Goal: Task Accomplishment & Management: Manage account settings

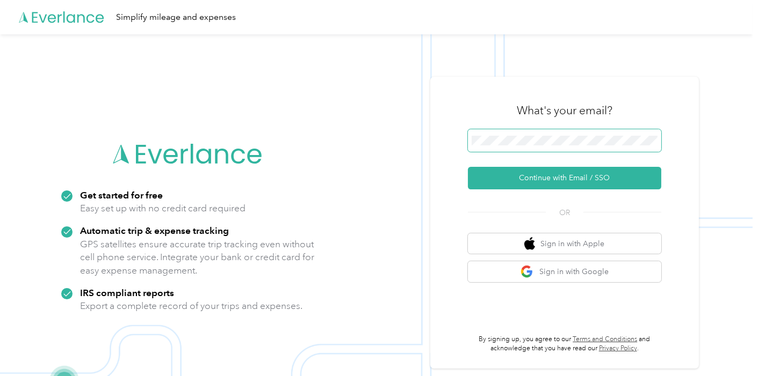
click at [517, 135] on span at bounding box center [564, 140] width 193 height 23
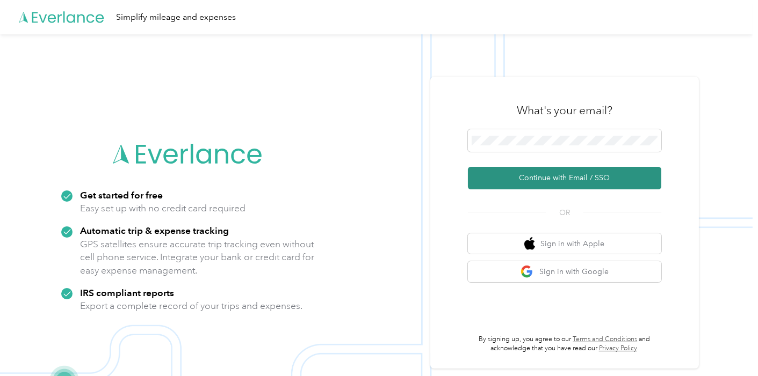
click at [530, 176] on button "Continue with Email / SSO" at bounding box center [564, 178] width 193 height 23
click at [548, 176] on button "Continue with Email / SSO" at bounding box center [564, 178] width 193 height 23
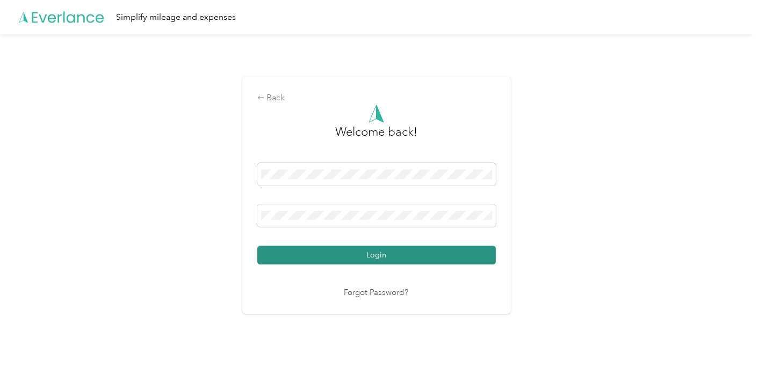
click at [360, 254] on button "Login" at bounding box center [376, 255] width 238 height 19
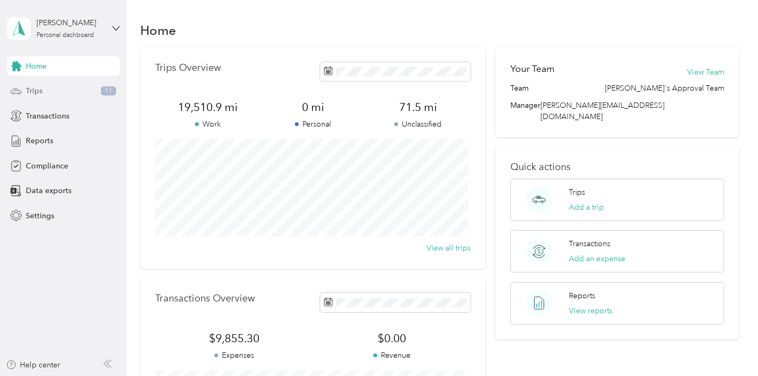
click at [52, 90] on div "Trips 11" at bounding box center [63, 91] width 113 height 19
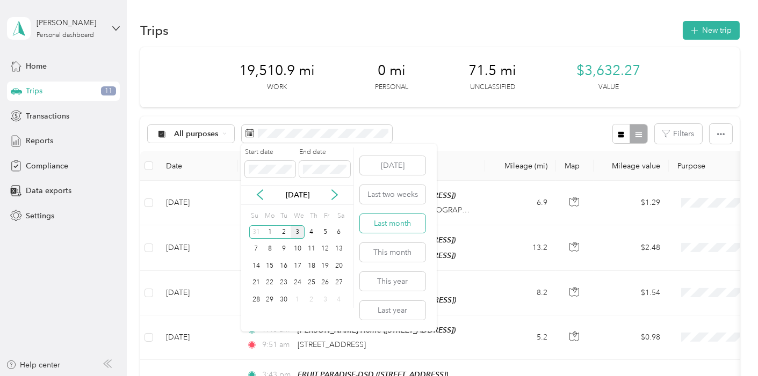
click at [385, 221] on button "Last month" at bounding box center [393, 223] width 66 height 19
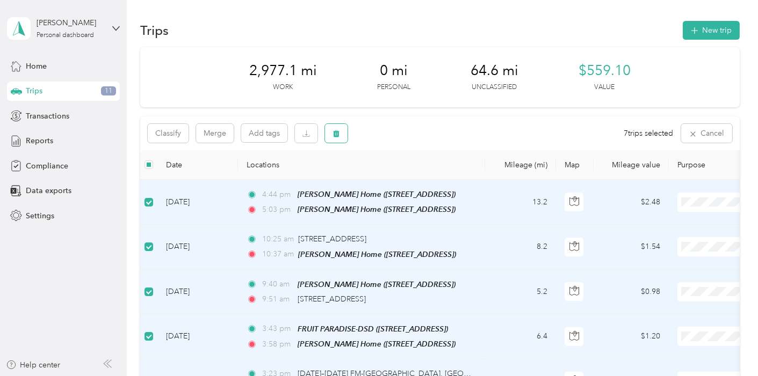
click at [335, 134] on icon "button" at bounding box center [336, 133] width 6 height 7
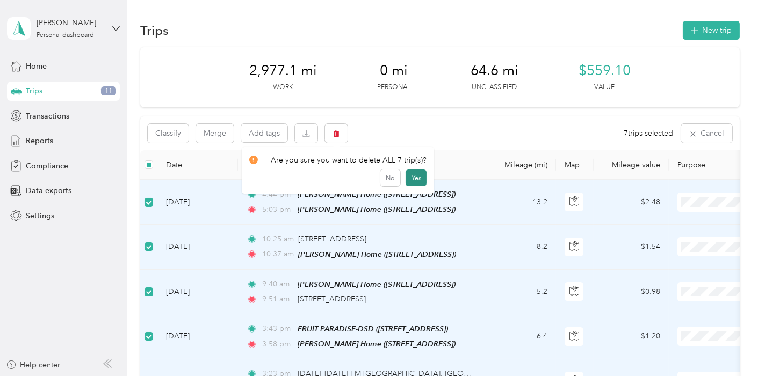
click at [419, 176] on button "Yes" at bounding box center [415, 178] width 21 height 17
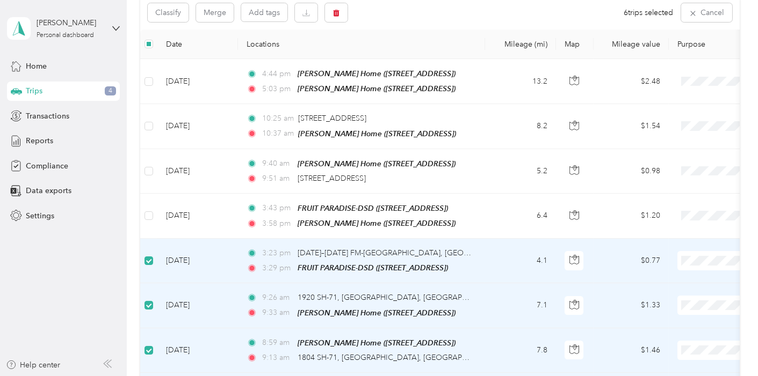
scroll to position [118, 0]
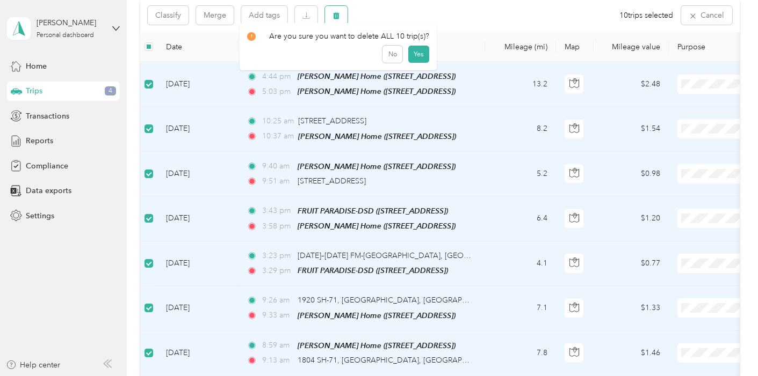
click at [334, 16] on icon "button" at bounding box center [336, 15] width 6 height 7
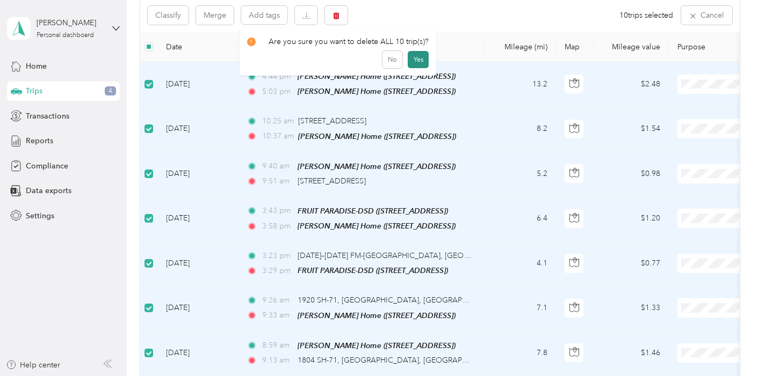
click at [415, 61] on button "Yes" at bounding box center [418, 59] width 21 height 17
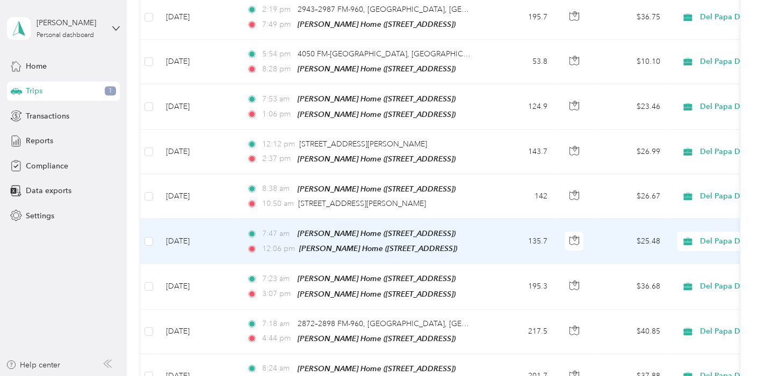
scroll to position [0, 0]
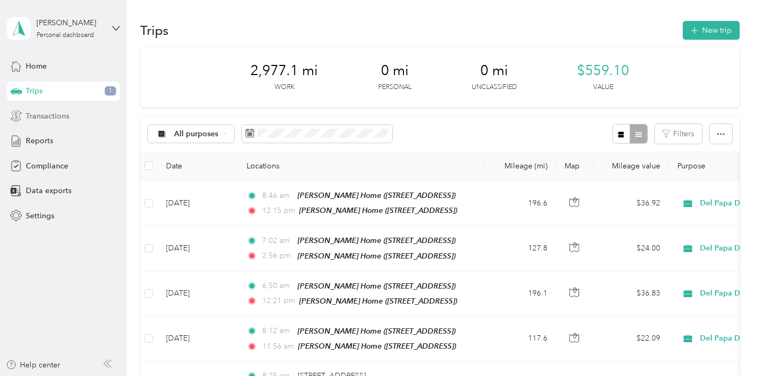
click at [49, 113] on span "Transactions" at bounding box center [47, 116] width 43 height 11
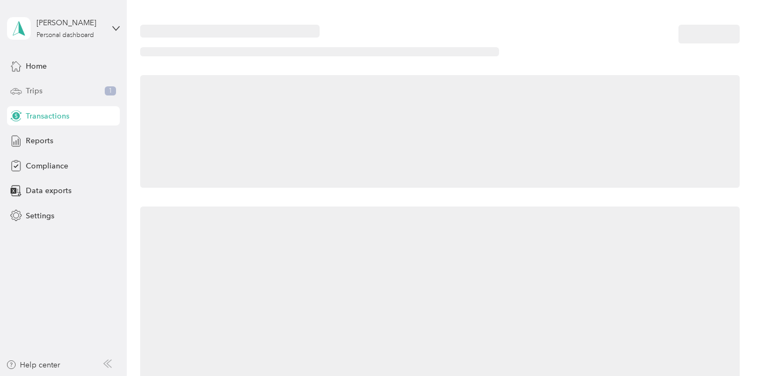
click at [40, 91] on span "Trips" at bounding box center [34, 90] width 17 height 11
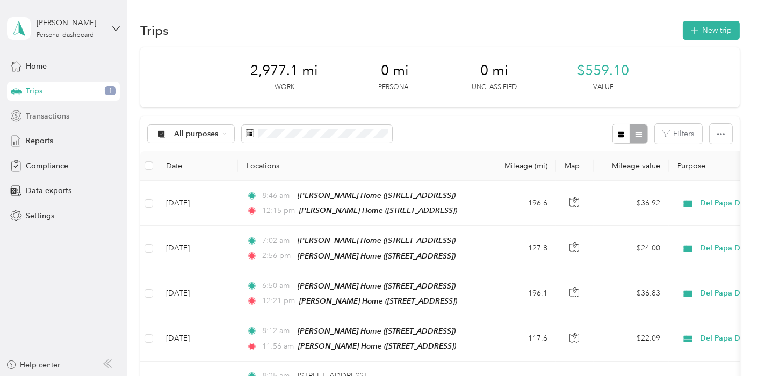
click at [31, 113] on span "Transactions" at bounding box center [47, 116] width 43 height 11
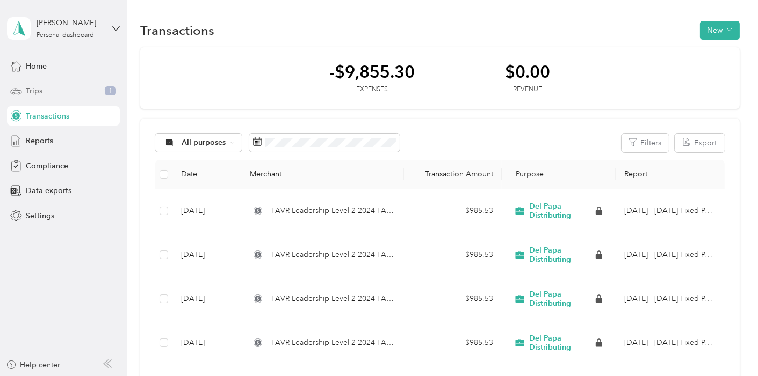
click at [34, 90] on span "Trips" at bounding box center [34, 90] width 17 height 11
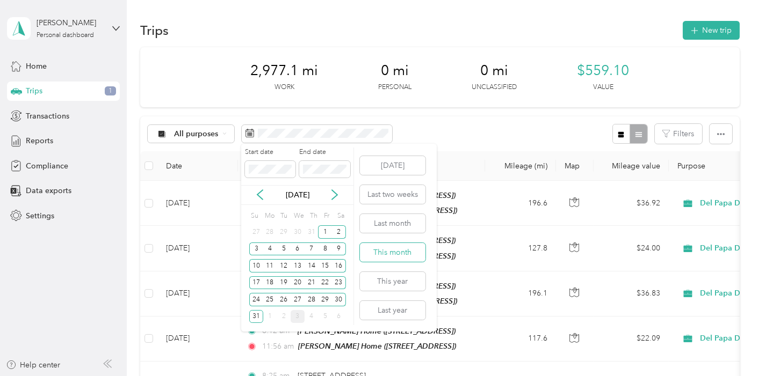
click at [386, 251] on button "This month" at bounding box center [393, 252] width 66 height 19
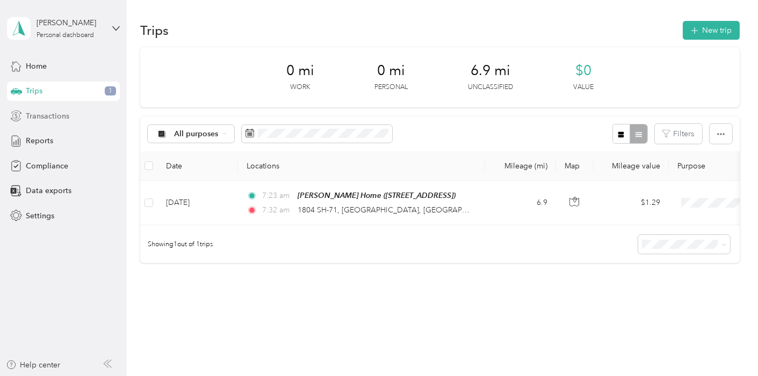
click at [38, 117] on span "Transactions" at bounding box center [47, 116] width 43 height 11
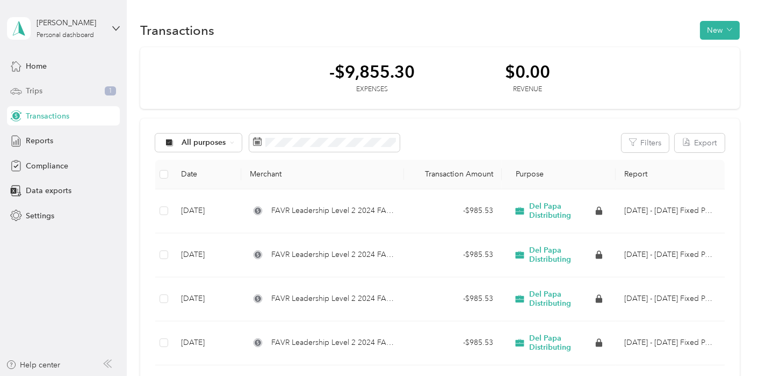
click at [34, 90] on span "Trips" at bounding box center [34, 90] width 17 height 11
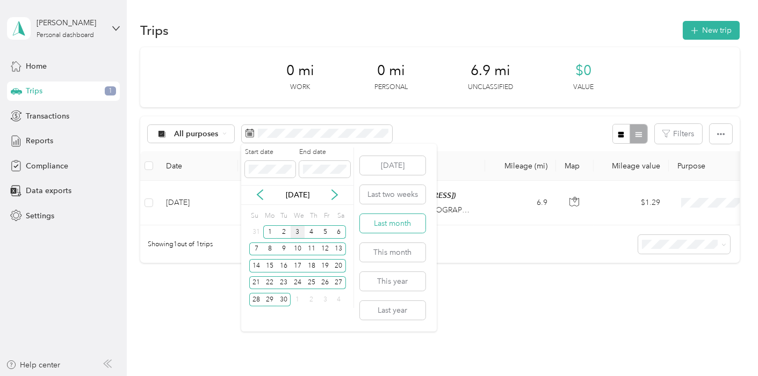
click at [378, 220] on button "Last month" at bounding box center [393, 223] width 66 height 19
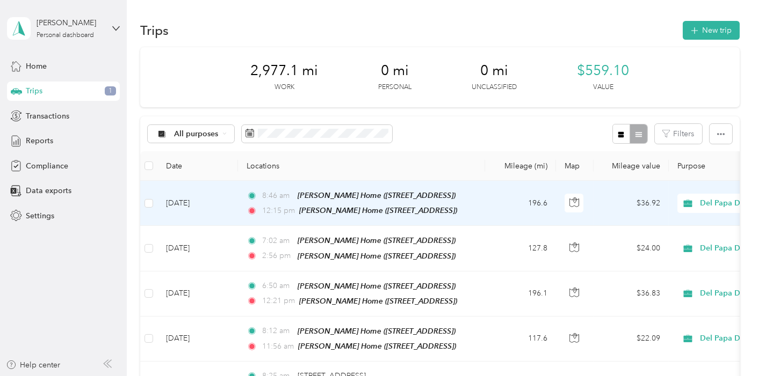
click at [191, 201] on td "[DATE]" at bounding box center [197, 203] width 81 height 45
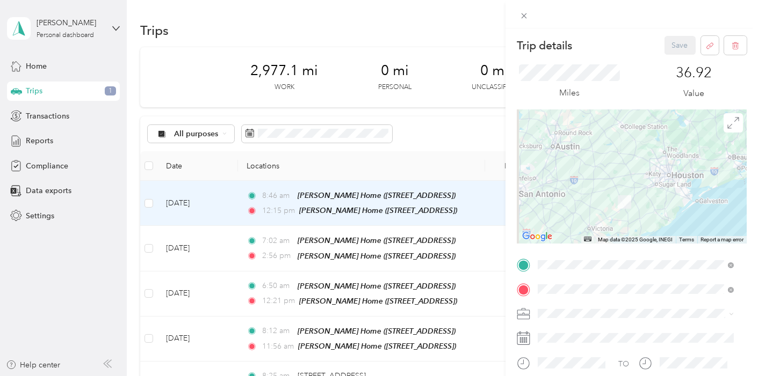
click at [194, 248] on div "Trip details Save This trip cannot be edited because it is either under review,…" at bounding box center [379, 188] width 758 height 376
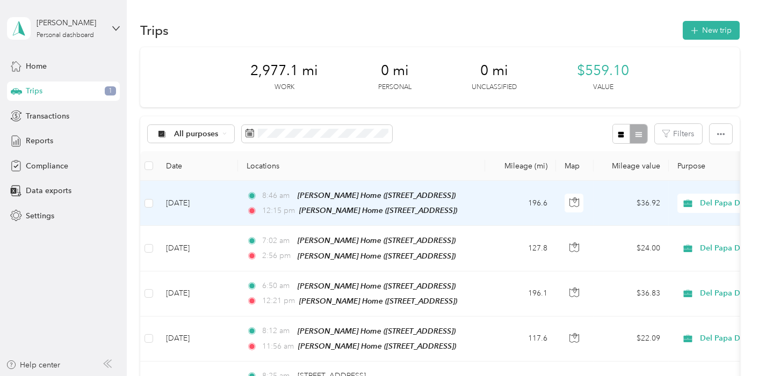
click at [209, 208] on td "[DATE]" at bounding box center [197, 203] width 81 height 45
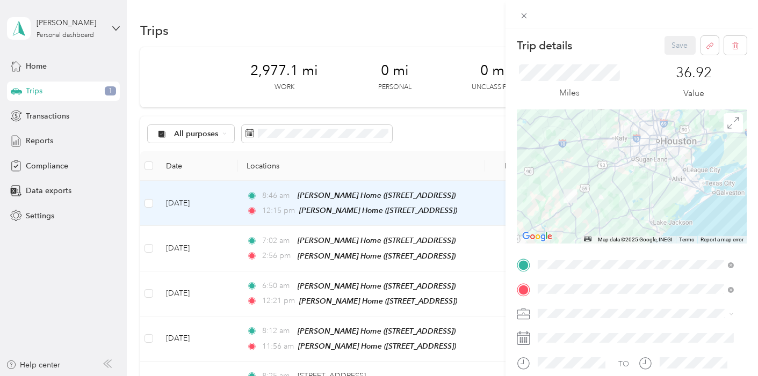
click at [37, 115] on div "Trip details Save This trip cannot be edited because it is either under review,…" at bounding box center [379, 188] width 758 height 376
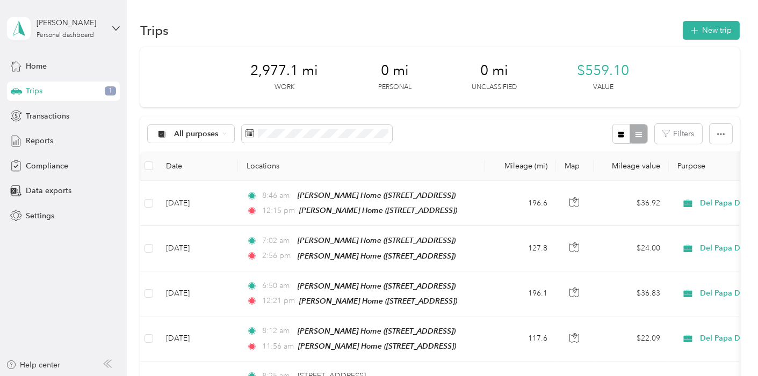
click at [37, 92] on span "Trips" at bounding box center [34, 90] width 17 height 11
click at [45, 116] on span "Transactions" at bounding box center [47, 116] width 43 height 11
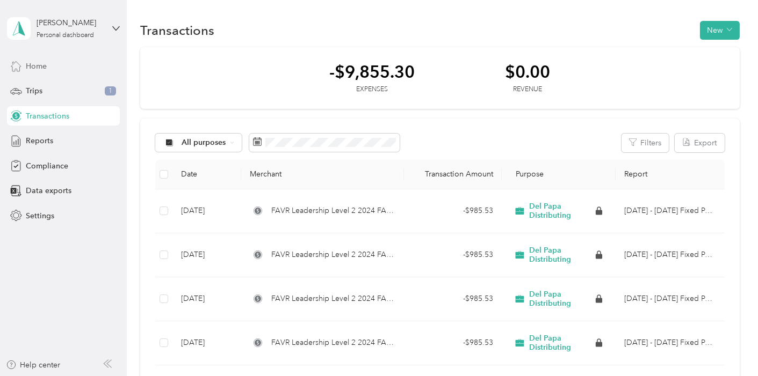
click at [37, 64] on span "Home" at bounding box center [36, 66] width 21 height 11
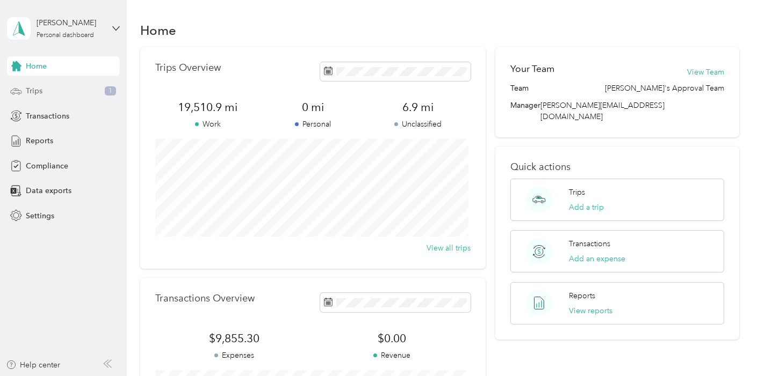
click at [35, 91] on span "Trips" at bounding box center [34, 90] width 17 height 11
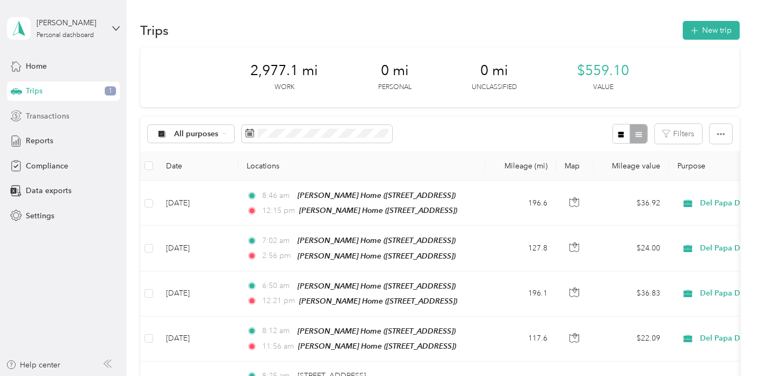
click at [41, 114] on span "Transactions" at bounding box center [47, 116] width 43 height 11
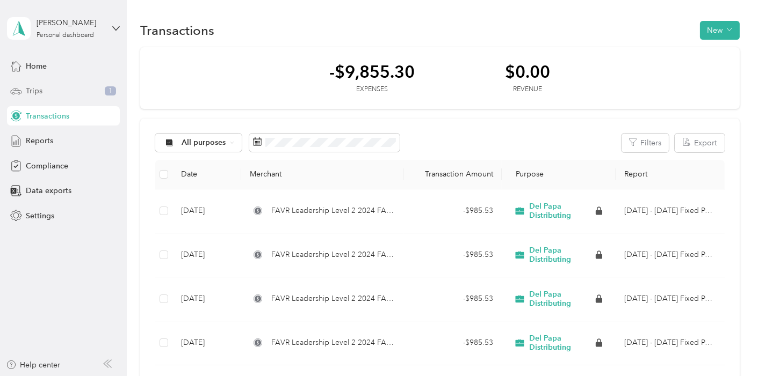
click at [44, 92] on div "Trips 1" at bounding box center [63, 91] width 113 height 19
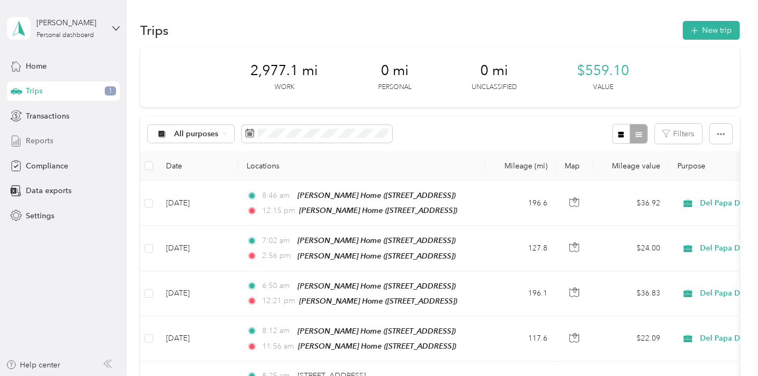
click at [46, 142] on span "Reports" at bounding box center [39, 140] width 27 height 11
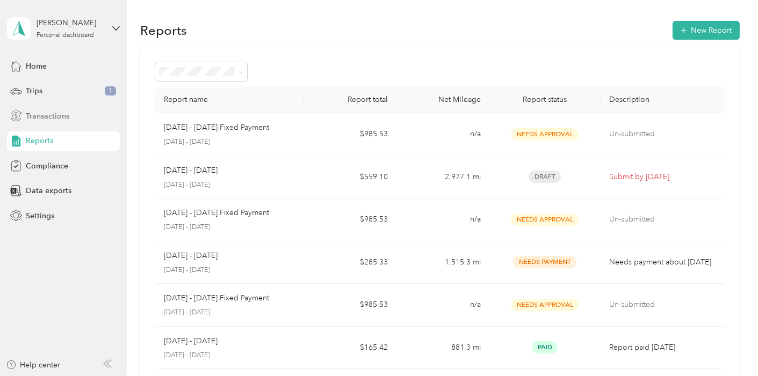
click at [55, 113] on span "Transactions" at bounding box center [47, 116] width 43 height 11
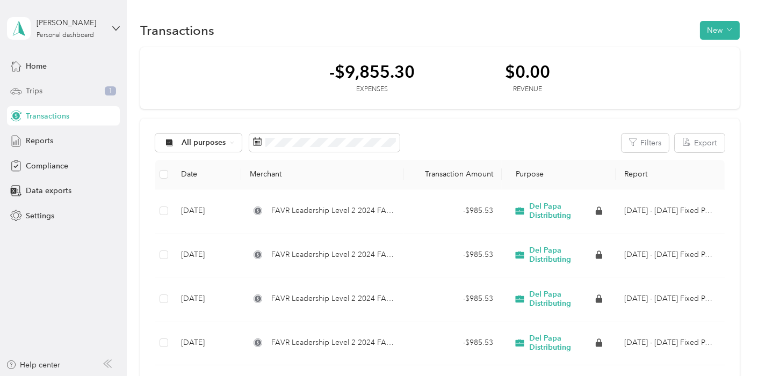
click at [54, 88] on div "Trips 1" at bounding box center [63, 91] width 113 height 19
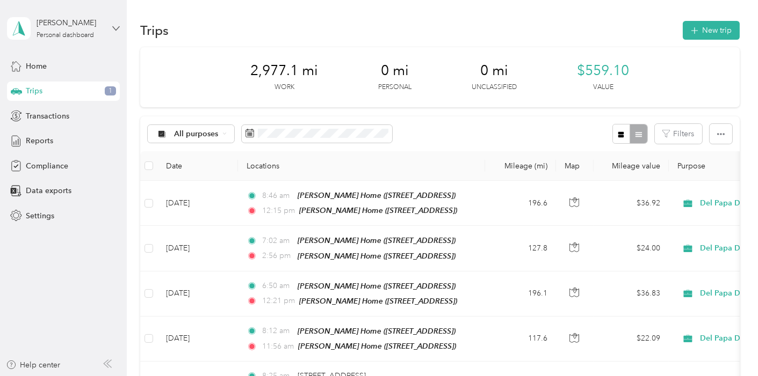
click at [116, 26] on icon at bounding box center [116, 29] width 8 height 8
click at [48, 95] on div "You’re signed in as [PERSON_NAME][EMAIL_ADDRESS][DOMAIN_NAME] Log out" at bounding box center [150, 74] width 287 height 61
click at [43, 114] on span "Transactions" at bounding box center [47, 116] width 43 height 11
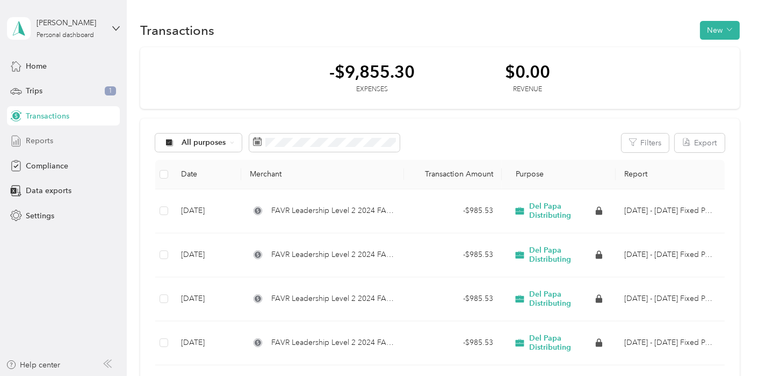
click at [41, 143] on span "Reports" at bounding box center [39, 140] width 27 height 11
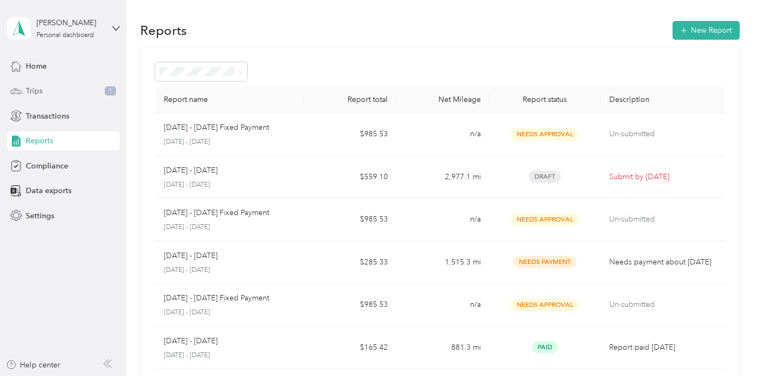
click at [43, 91] on div "Trips 1" at bounding box center [63, 91] width 113 height 19
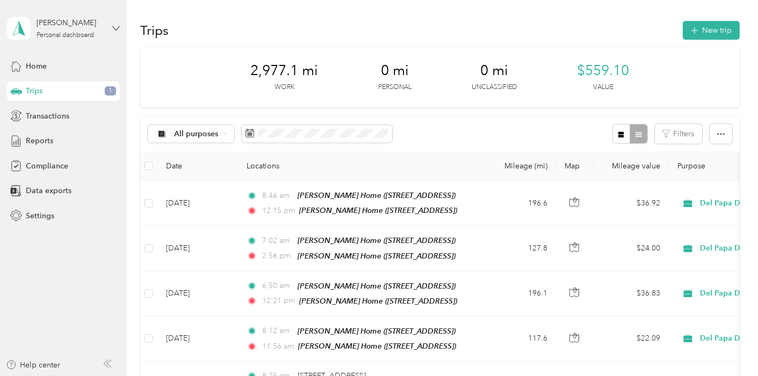
click at [113, 31] on icon at bounding box center [116, 29] width 8 height 8
click at [48, 90] on div "Log out" at bounding box center [150, 87] width 272 height 19
